Goal: Task Accomplishment & Management: Use online tool/utility

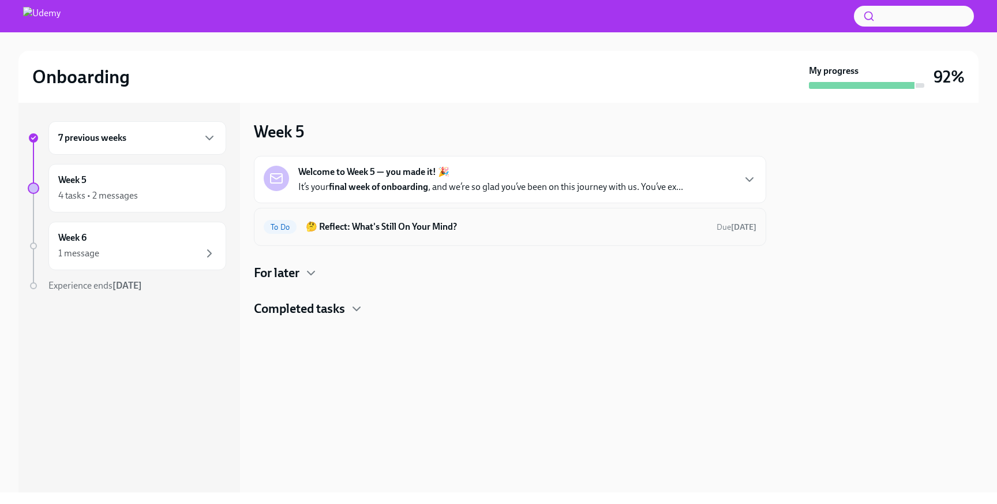
click at [530, 227] on h6 "🤔 Reflect: What's Still On Your Mind?" at bounding box center [507, 226] width 402 height 13
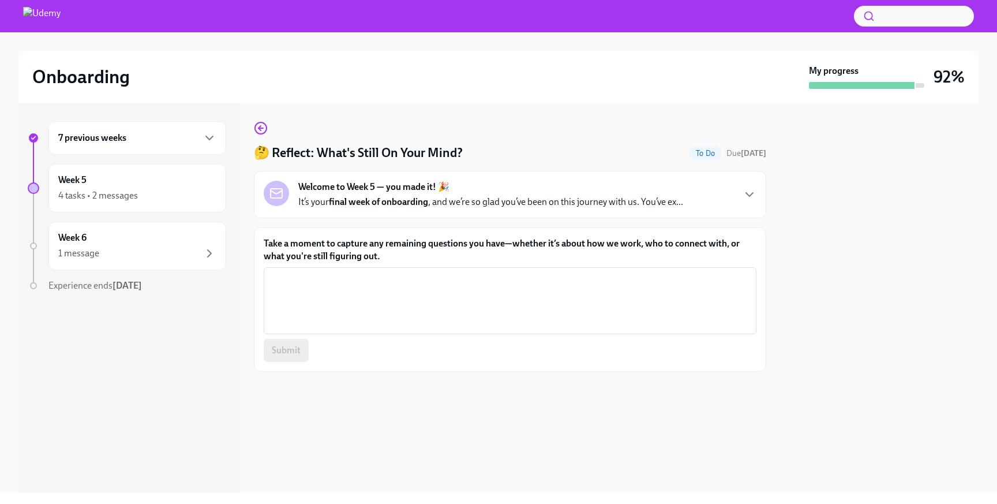
click at [627, 189] on div "Welcome to Week 5 — you made it! 🎉 It’s your final week of onboarding , and we’…" at bounding box center [490, 195] width 385 height 28
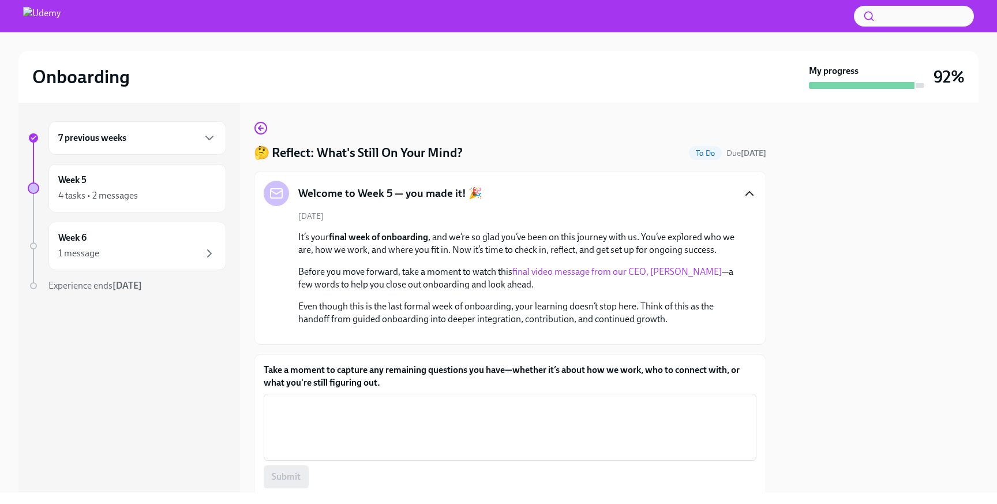
click at [750, 192] on icon "button" at bounding box center [749, 193] width 7 height 3
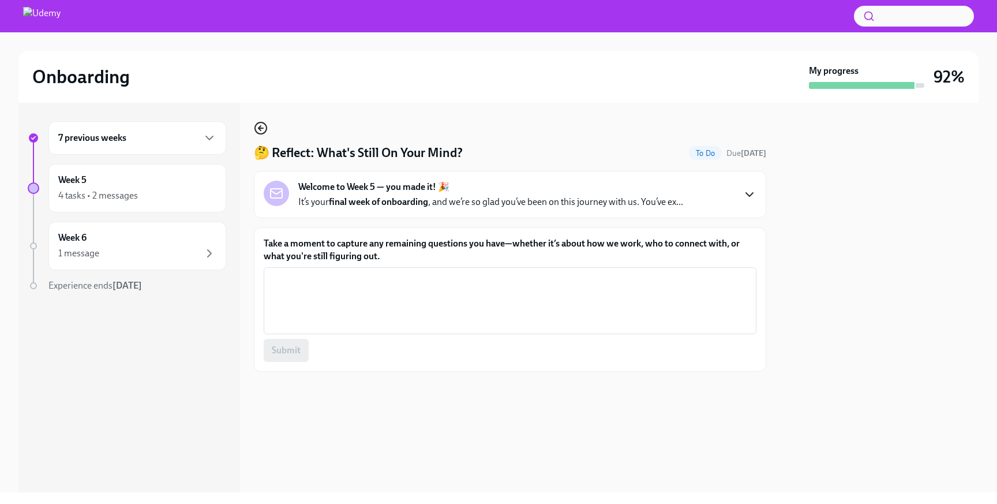
click at [257, 131] on icon "button" at bounding box center [261, 128] width 14 height 14
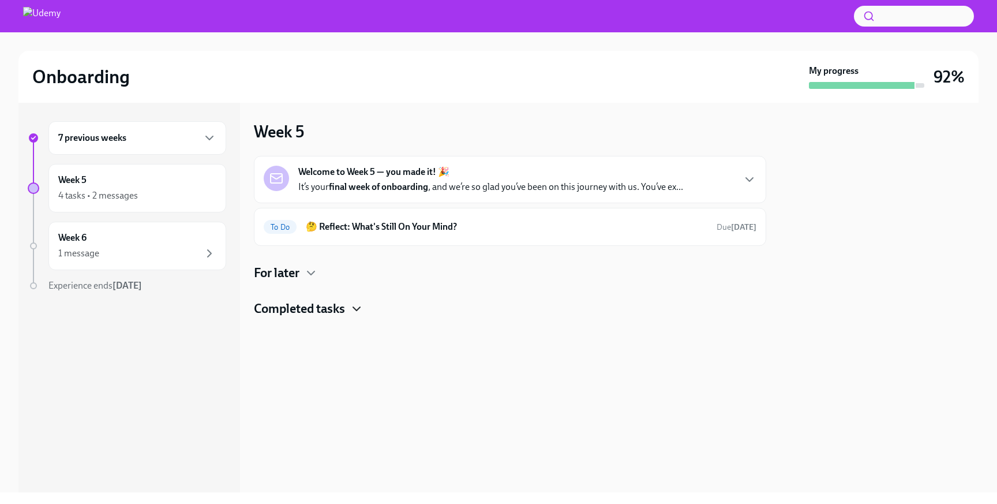
click at [352, 311] on icon "button" at bounding box center [357, 309] width 14 height 14
